Goal: Task Accomplishment & Management: Use online tool/utility

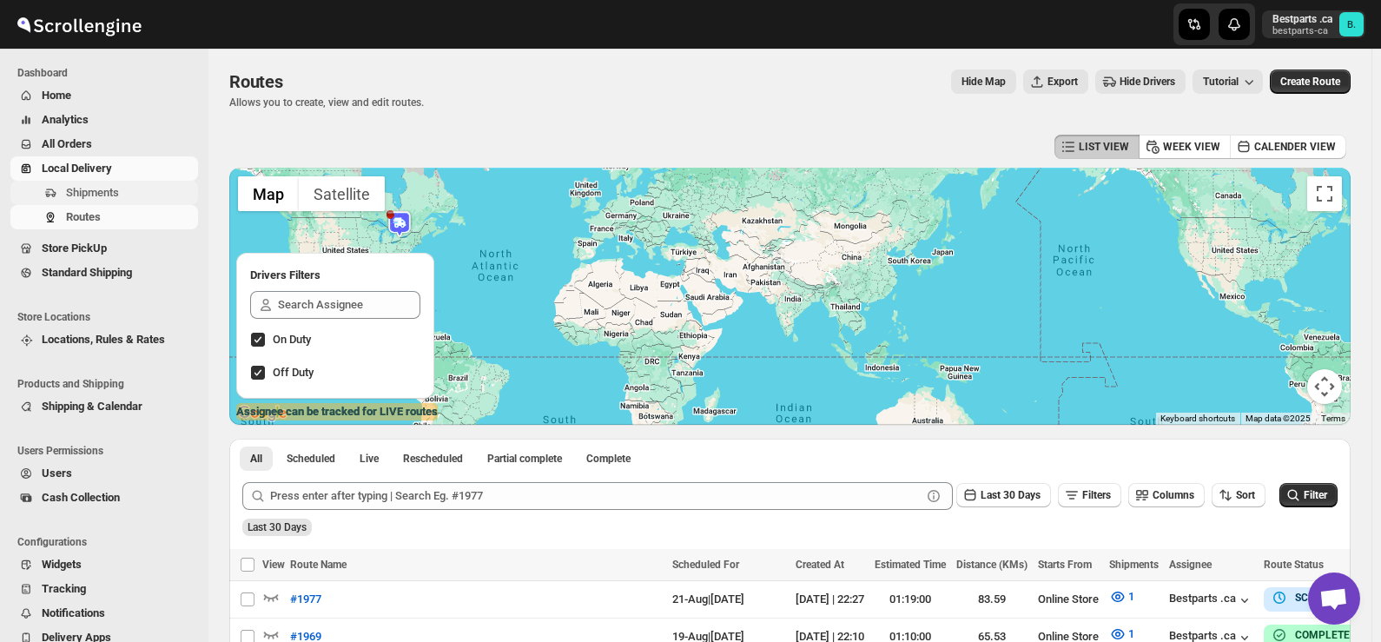
scroll to position [1862, 0]
click at [103, 192] on span "Shipments" at bounding box center [92, 192] width 53 height 13
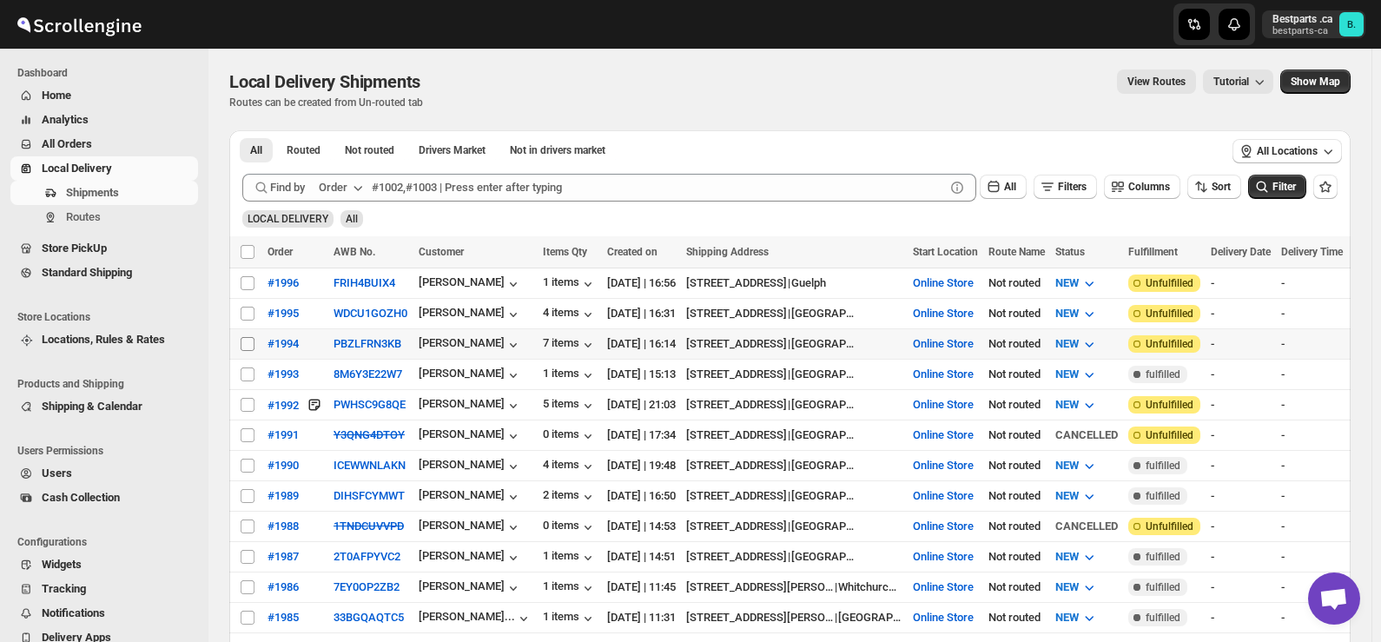
click at [248, 339] on input "Select shipment" at bounding box center [248, 344] width 14 height 14
checkbox input "true"
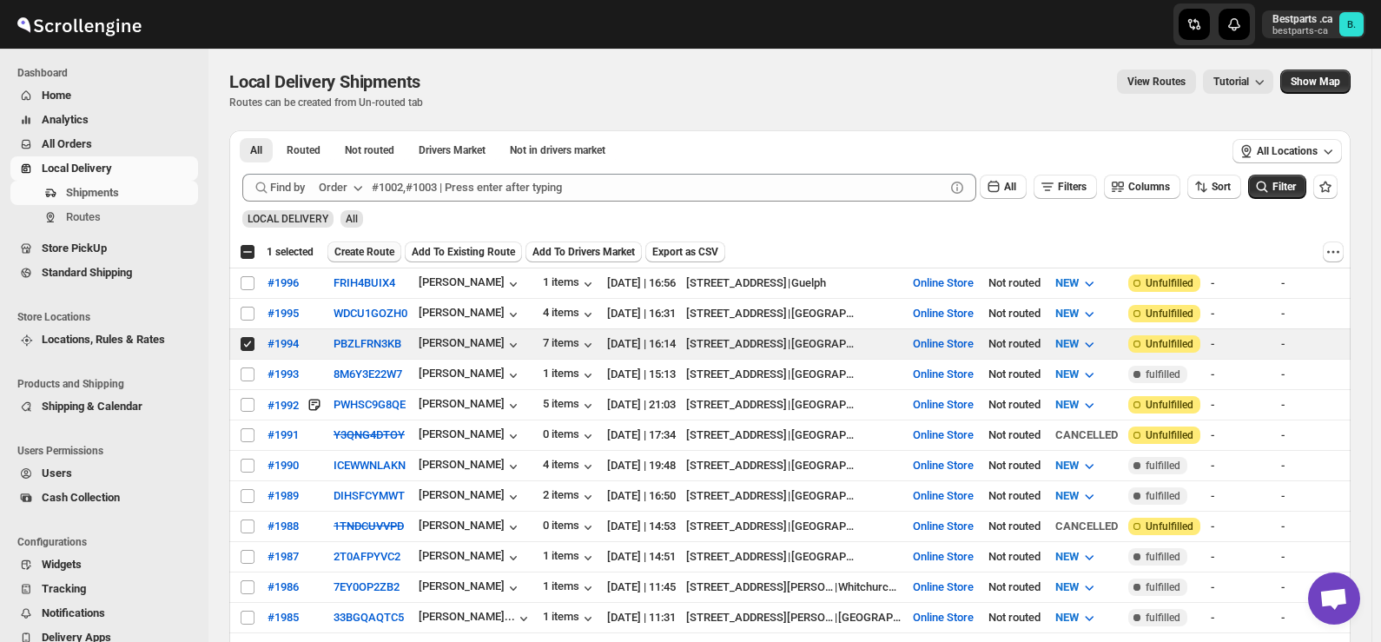
click at [373, 250] on span "Create Route" at bounding box center [364, 252] width 60 height 14
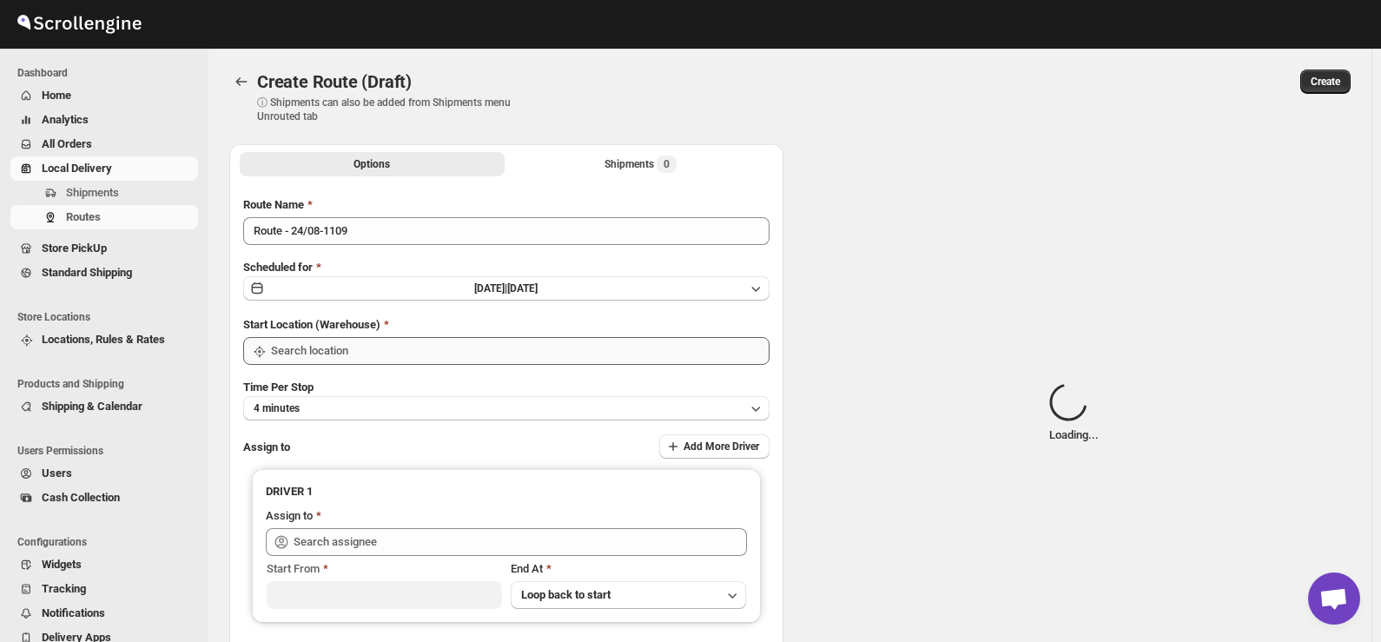
type input "Route - 24/08-1109"
type input "Online Store"
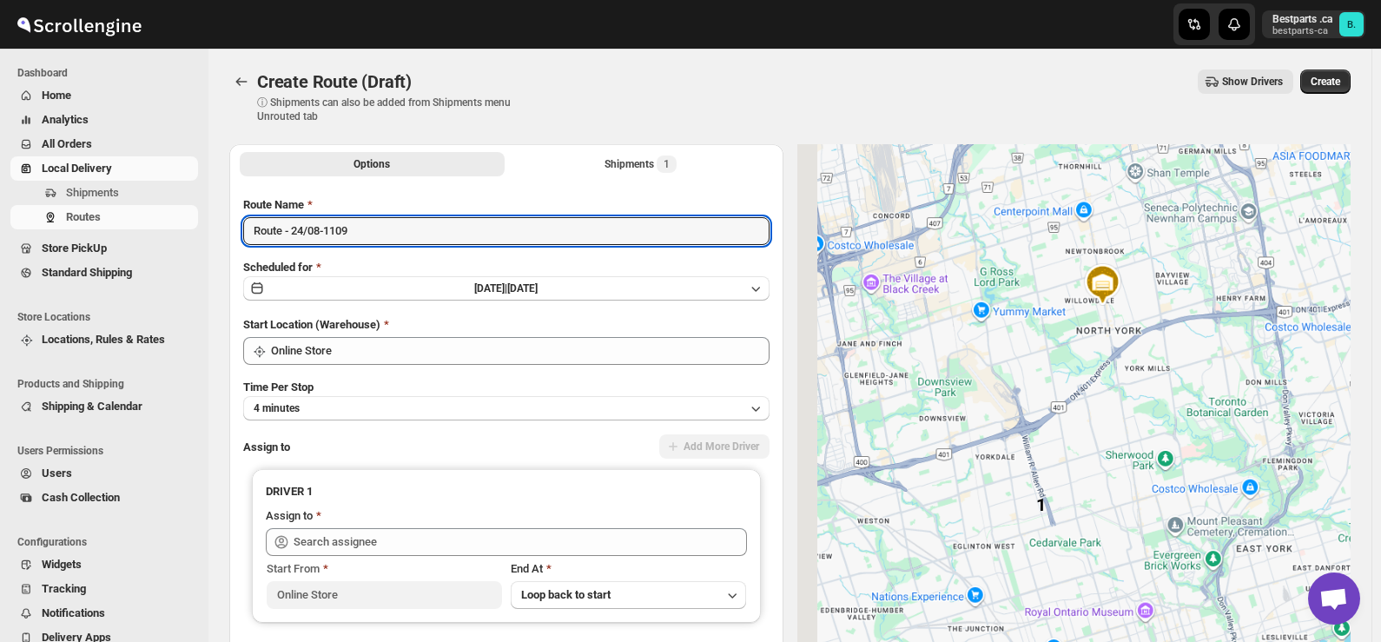
drag, startPoint x: 380, startPoint y: 234, endPoint x: 108, endPoint y: 233, distance: 271.8
click at [108, 233] on div "Skip to content Bestparts .ca bestparts-ca B. Dashboard Home Analytics All Orde…" at bounding box center [690, 410] width 1381 height 821
paste input "[PERSON_NAME] [STREET_ADDRESS] [PHONE_NUMBER]"
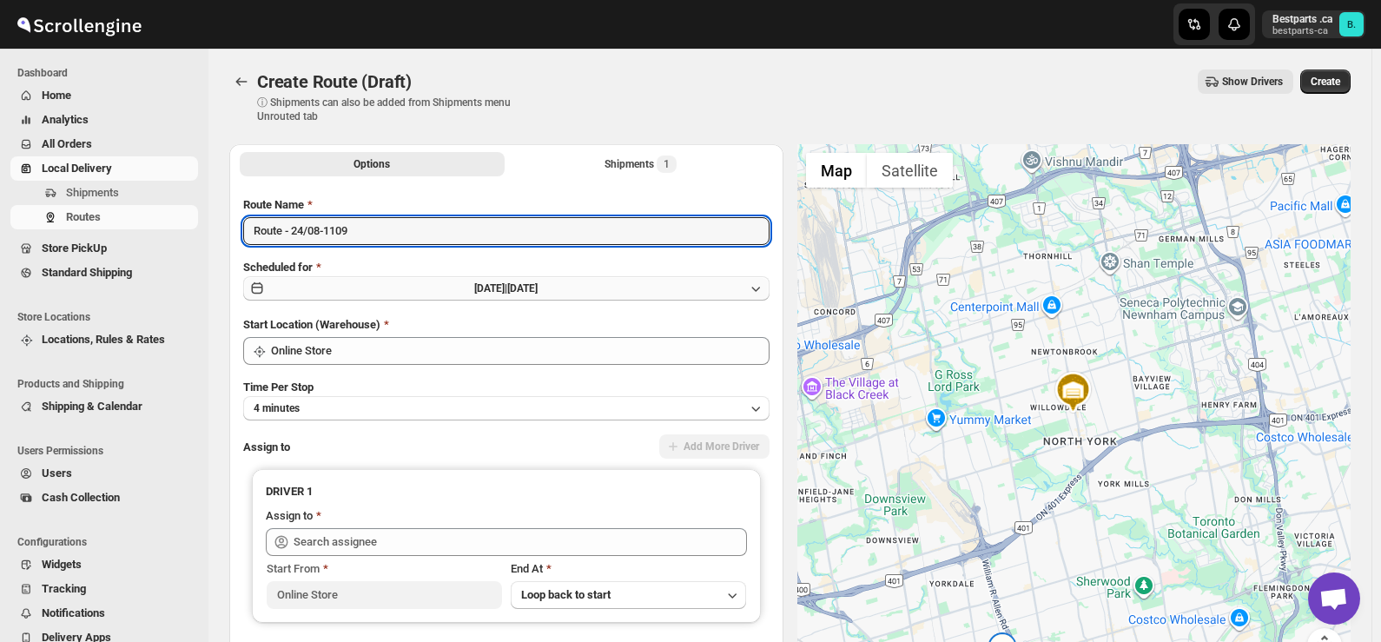
paste input "#1994"
type input "#1994"
click at [441, 290] on button "[DATE] | [DATE]" at bounding box center [506, 288] width 526 height 24
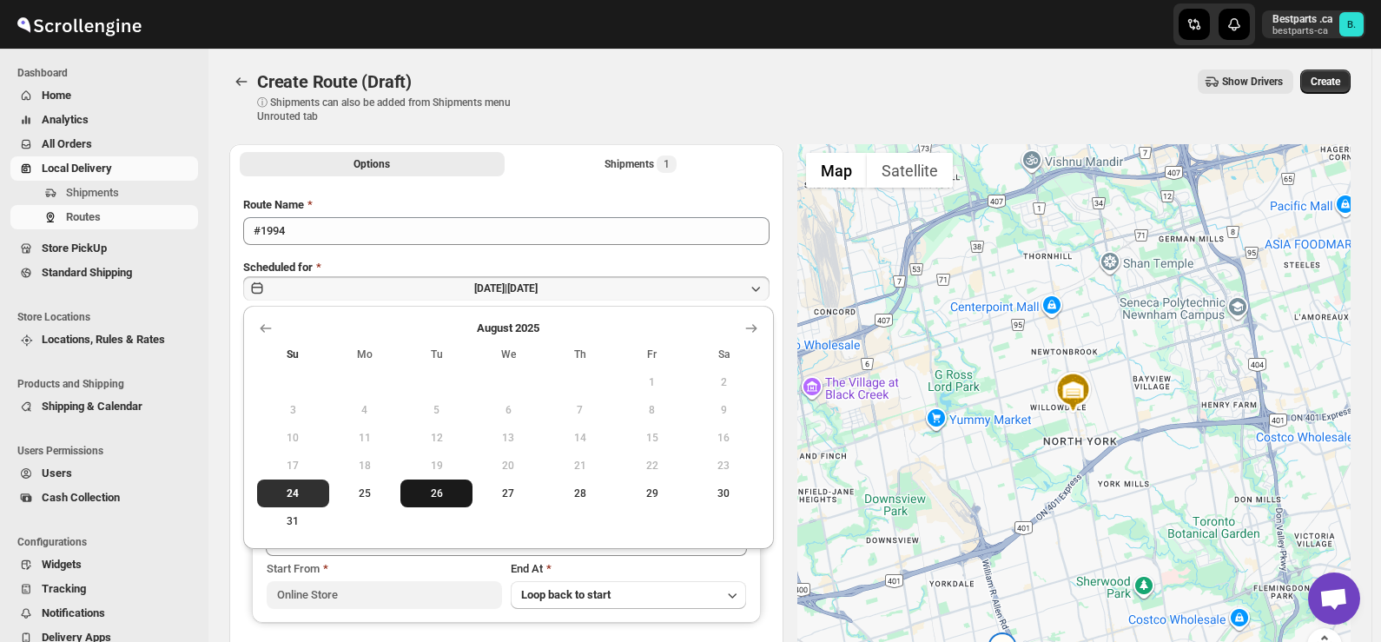
click at [433, 497] on span "26" at bounding box center [436, 493] width 58 height 14
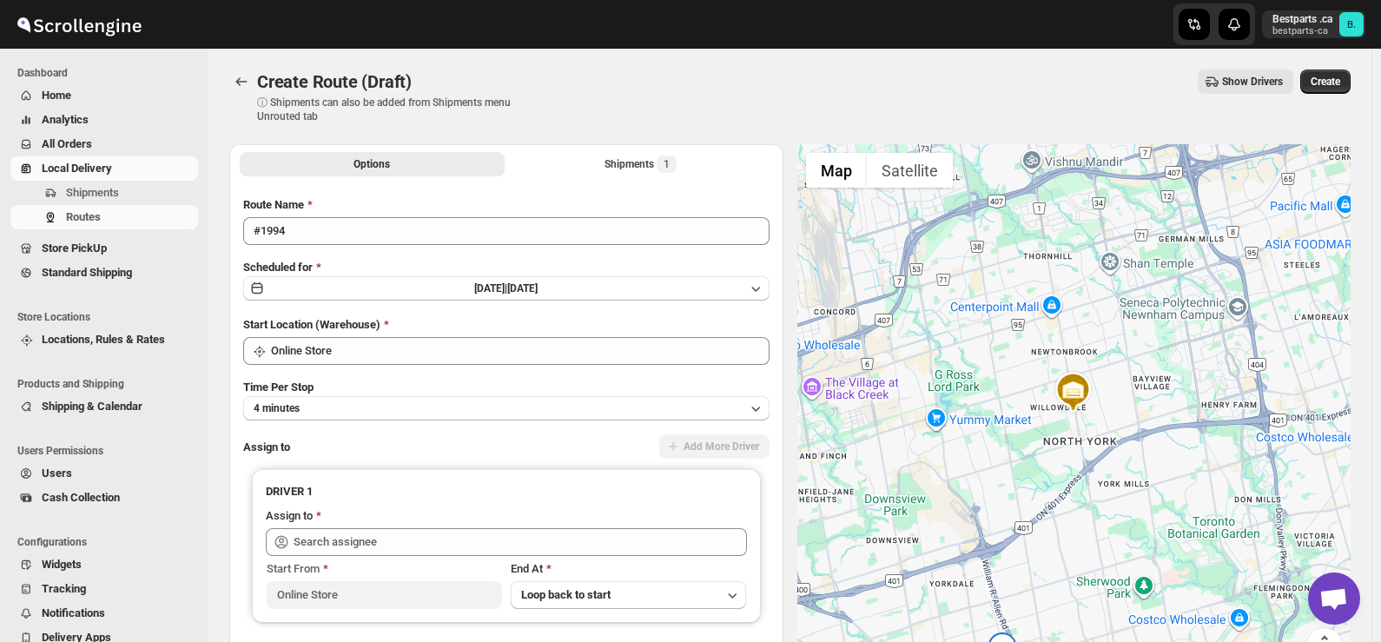
click at [604, 96] on div "Create Route (Draft) ⓘ Shipments can also be added from Shipments menu Unrouted…" at bounding box center [789, 96] width 1121 height 54
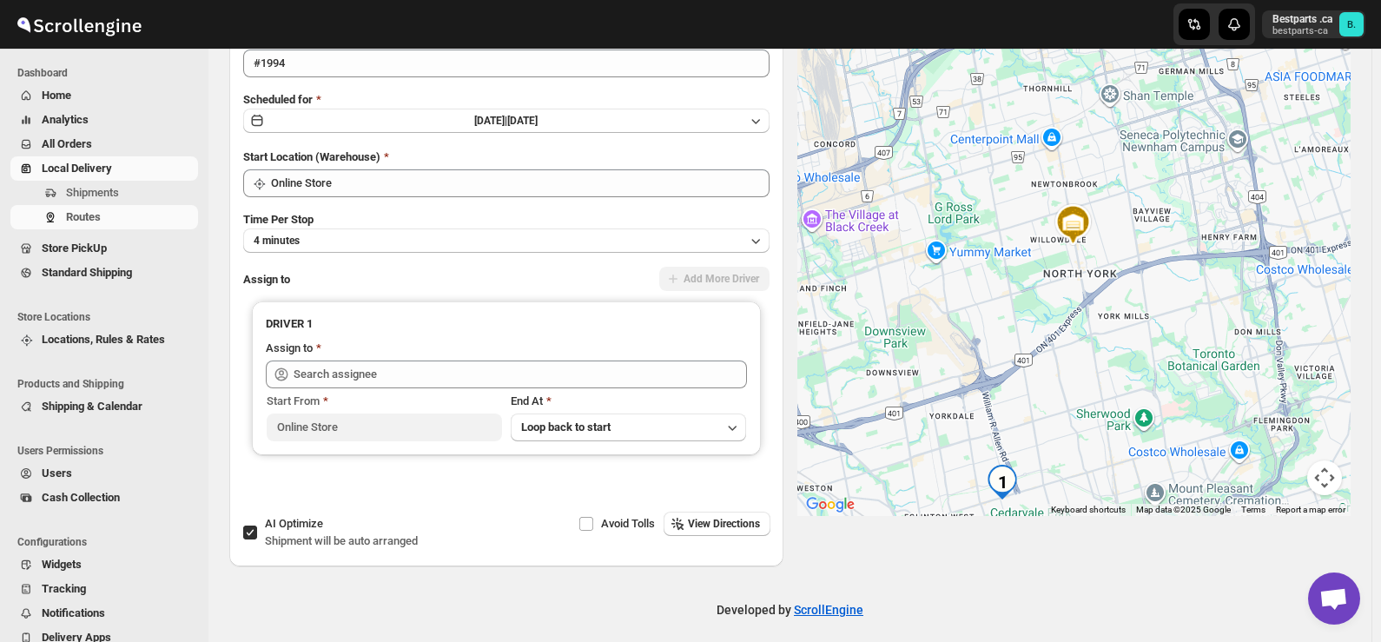
scroll to position [177, 0]
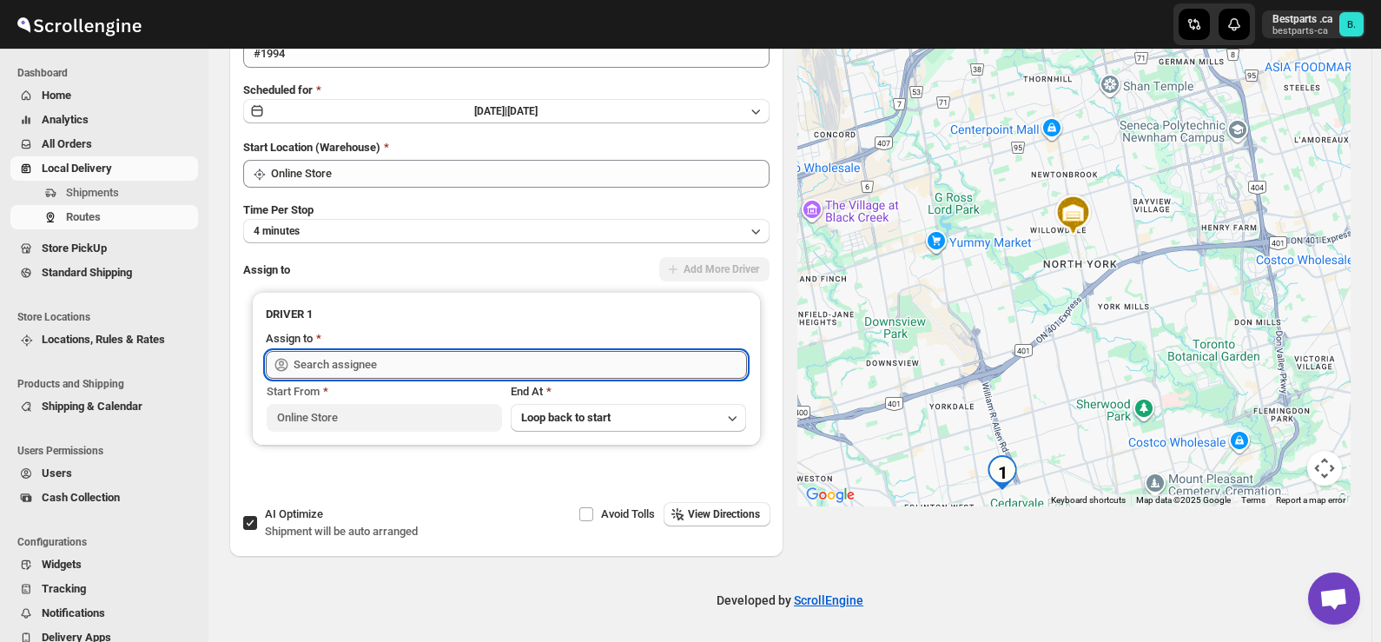
click at [431, 374] on input "text" at bounding box center [520, 365] width 453 height 28
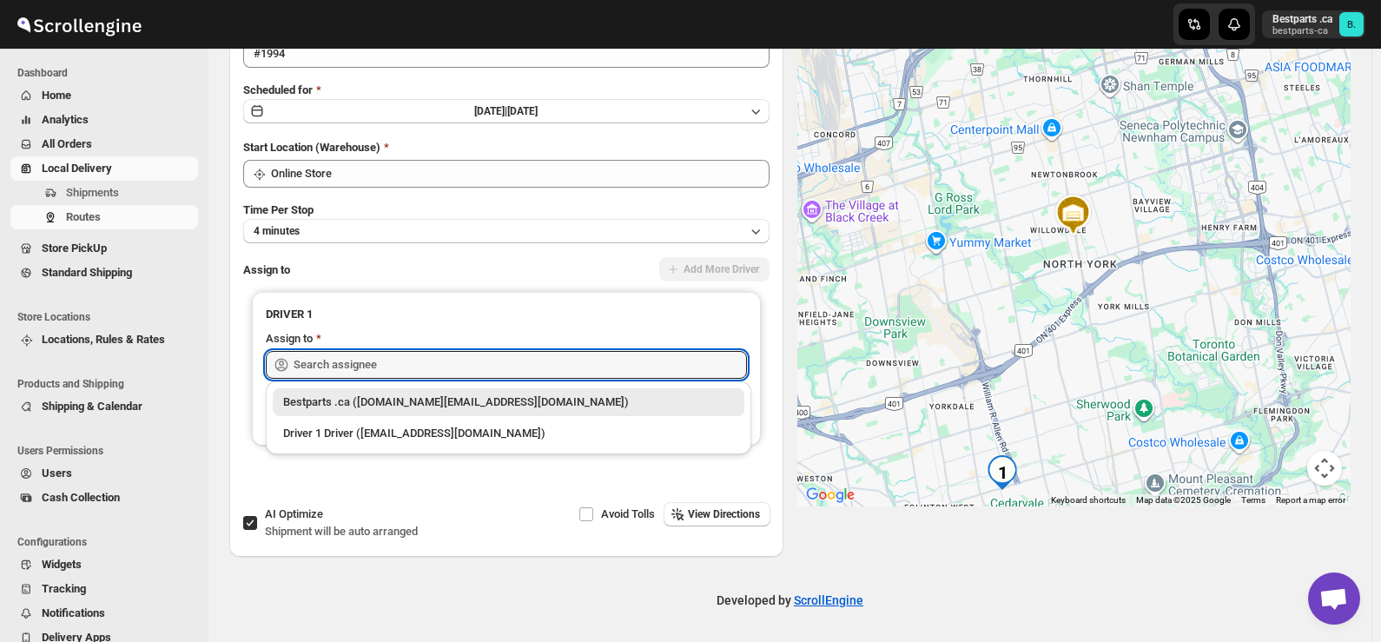
click at [361, 396] on div "Bestparts .ca ([DOMAIN_NAME][EMAIL_ADDRESS][DOMAIN_NAME])" at bounding box center [508, 401] width 451 height 17
type input "Bestparts .ca ([DOMAIN_NAME][EMAIL_ADDRESS][DOMAIN_NAME])"
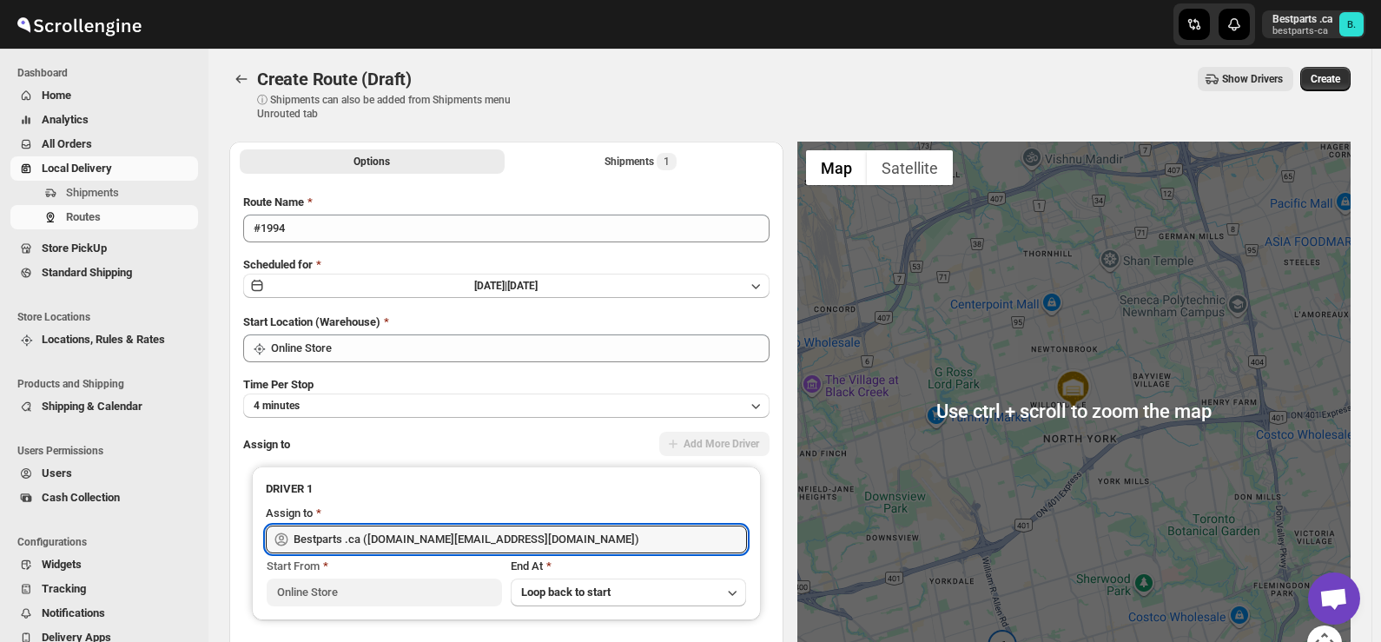
scroll to position [0, 0]
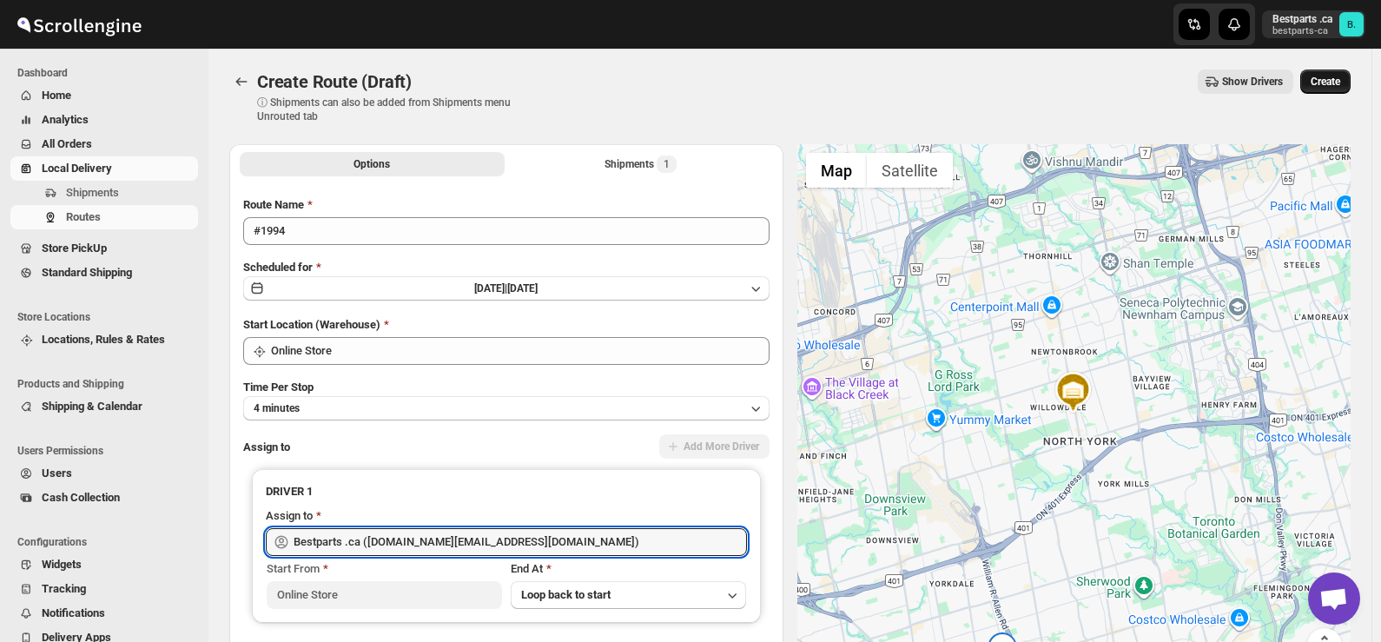
click at [1337, 87] on span "Create" at bounding box center [1325, 82] width 30 height 14
